Goal: Communication & Community: Answer question/provide support

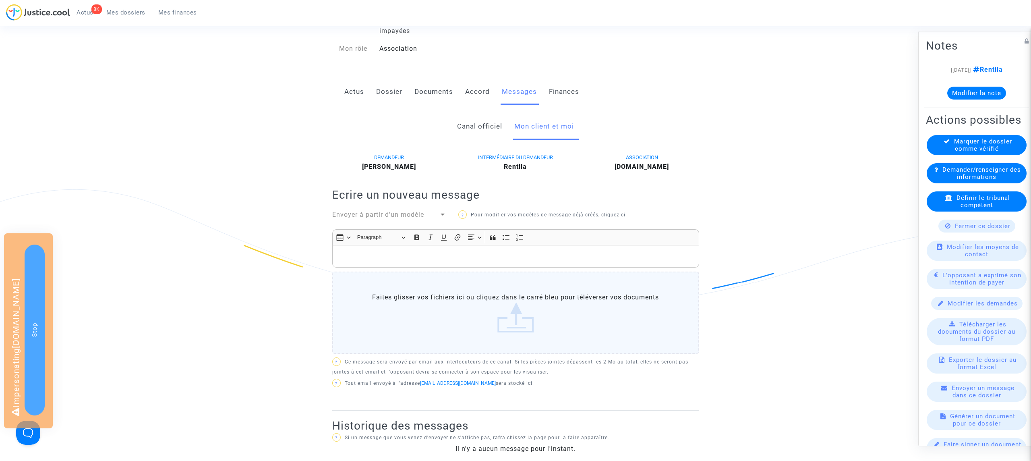
click at [423, 221] on div "DEMANDEUR [PERSON_NAME] INTERMÉDIAIRE DU DEMANDEUR Rentila ASSOCIATION [DOMAIN_…" at bounding box center [515, 281] width 367 height 258
click at [426, 212] on div "Envoyer à partir d'un modèle" at bounding box center [385, 215] width 107 height 10
click at [426, 212] on span "Demande décompte impayés" at bounding box center [389, 214] width 114 height 19
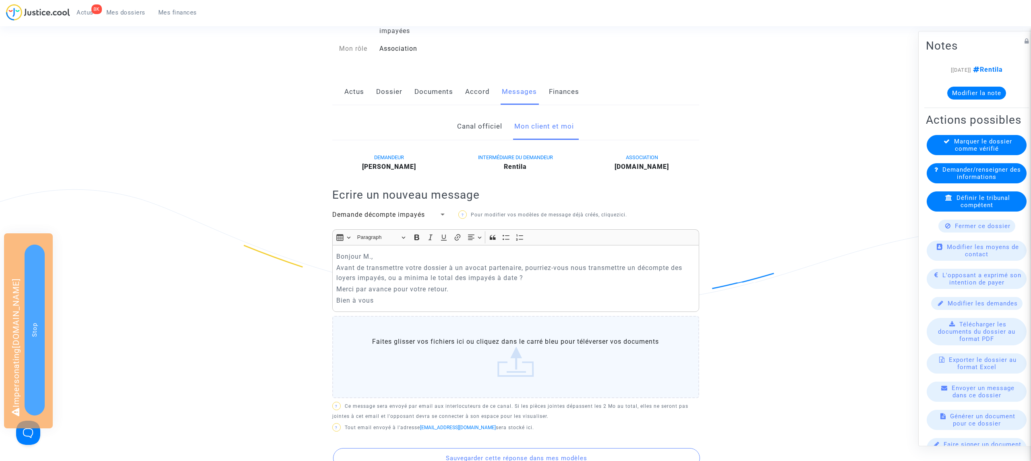
click at [369, 255] on p "Bonjour M.," at bounding box center [515, 256] width 358 height 10
click at [378, 255] on link "[PERSON_NAME]" at bounding box center [398, 256] width 54 height 8
click at [406, 258] on link "[PERSON_NAME]" at bounding box center [398, 256] width 54 height 8
click at [453, 275] on icon "button" at bounding box center [449, 274] width 8 height 8
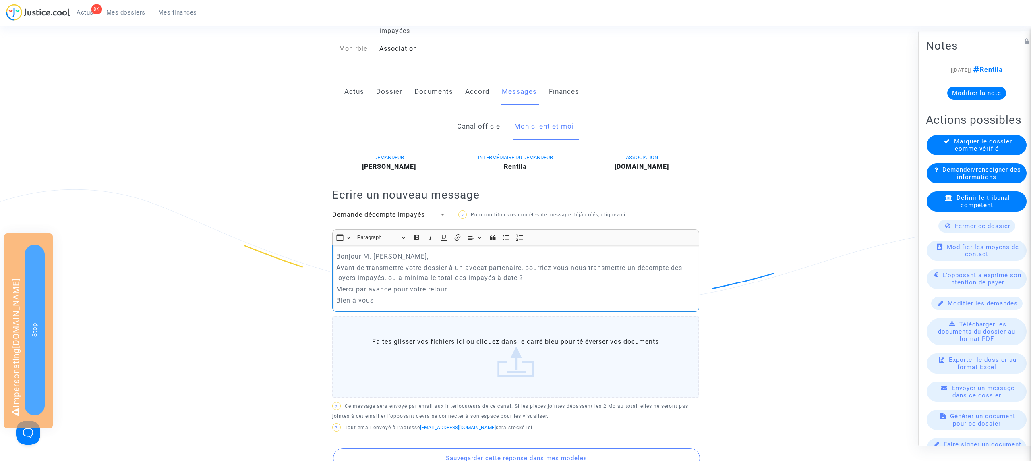
click at [387, 255] on p "Bonjour M. [PERSON_NAME]," at bounding box center [515, 256] width 358 height 10
drag, startPoint x: 529, startPoint y: 269, endPoint x: 326, endPoint y: 268, distance: 203.0
click at [326, 268] on div "Canal officiel Mon client et moi DEMANDEUR [PERSON_NAME] INTERMÉDIAIRE DU DEMAN…" at bounding box center [515, 343] width 379 height 461
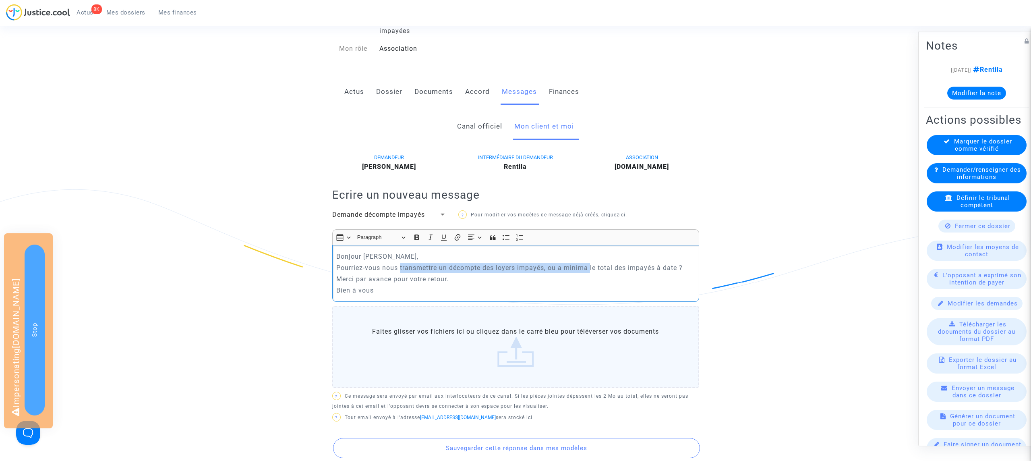
drag, startPoint x: 400, startPoint y: 267, endPoint x: 591, endPoint y: 271, distance: 190.9
click at [591, 271] on p "Pourriez-vous nous transmettre un décompte des loyers impayés, ou a minima le t…" at bounding box center [515, 268] width 358 height 10
click at [629, 275] on p "Merci par avance pour votre retour." at bounding box center [515, 279] width 358 height 10
click at [585, 266] on p "Pourriez-vous nous confirmer le total des impayés à date ?" at bounding box center [515, 268] width 358 height 10
click at [443, 284] on p "Merci par avance pour votre retour." at bounding box center [515, 279] width 358 height 10
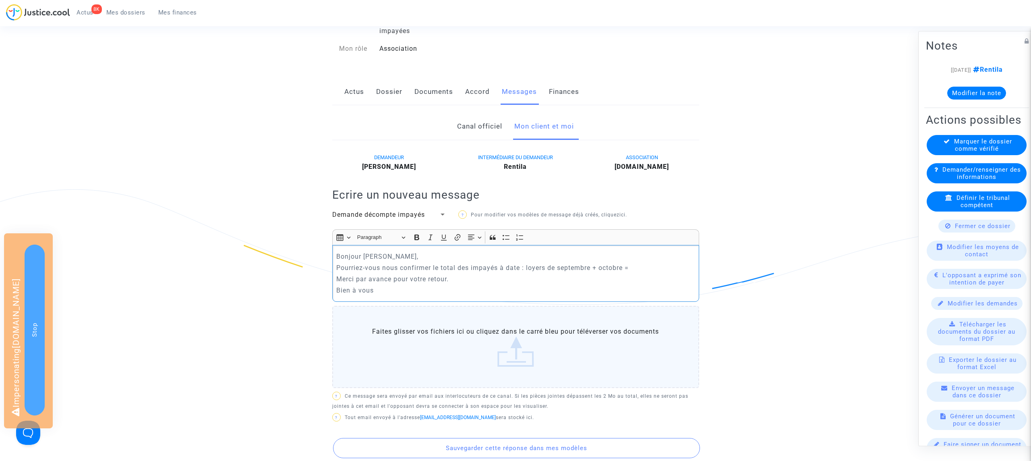
click at [421, 289] on p "Bien à vous" at bounding box center [515, 290] width 358 height 10
click at [644, 266] on p "Pourriez-vous nous confirmer le total des impayés à date : loyers de septembre …" at bounding box center [515, 268] width 358 height 10
click at [503, 292] on p "Bien à vous" at bounding box center [515, 290] width 358 height 10
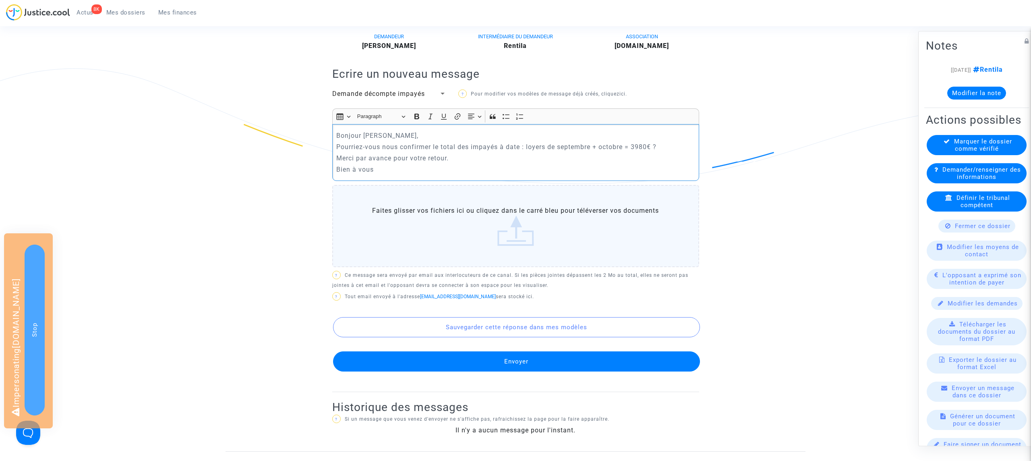
scroll to position [218, 0]
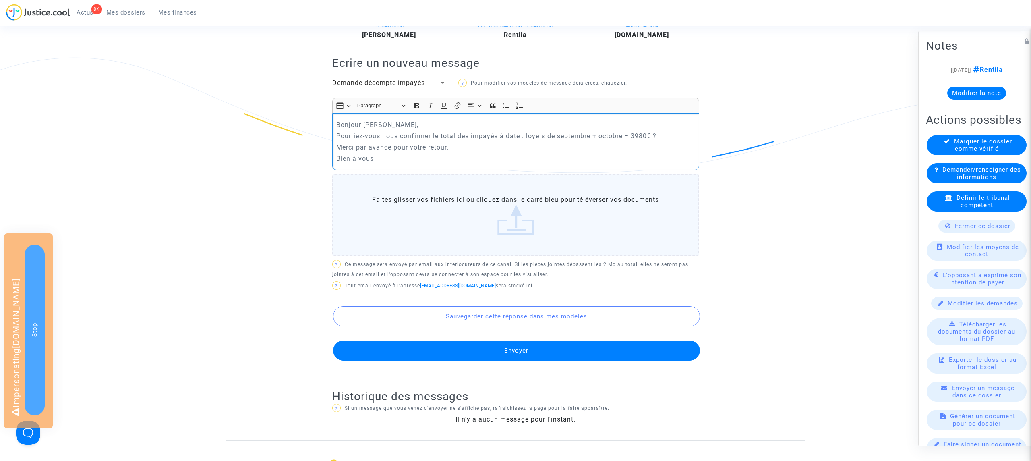
click at [533, 353] on button "Envoyer" at bounding box center [516, 350] width 367 height 20
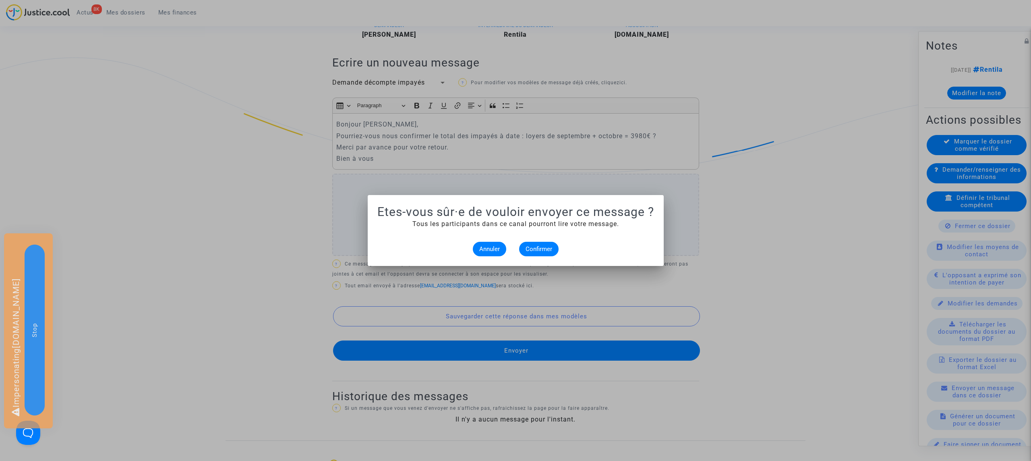
scroll to position [0, 0]
click at [546, 248] on span "Confirmer" at bounding box center [539, 248] width 27 height 7
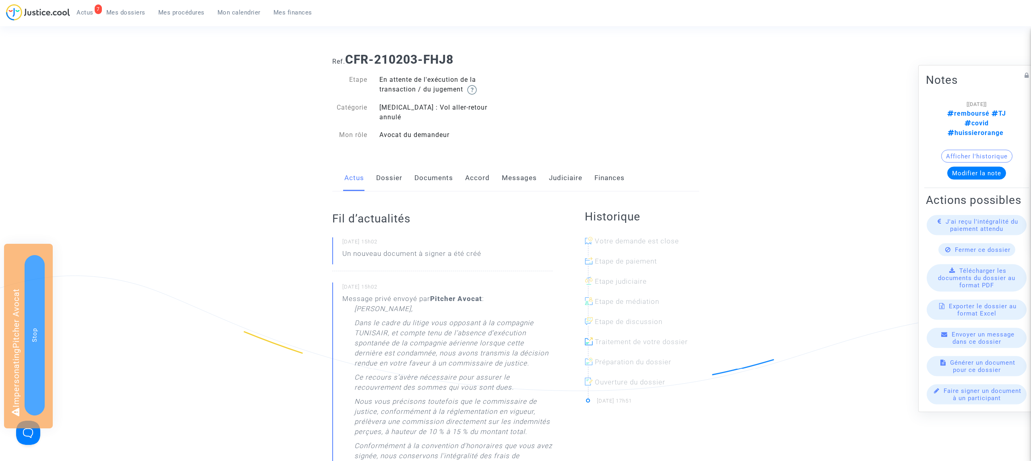
click at [389, 169] on link "Dossier" at bounding box center [389, 178] width 26 height 27
